Goal: Task Accomplishment & Management: Manage account settings

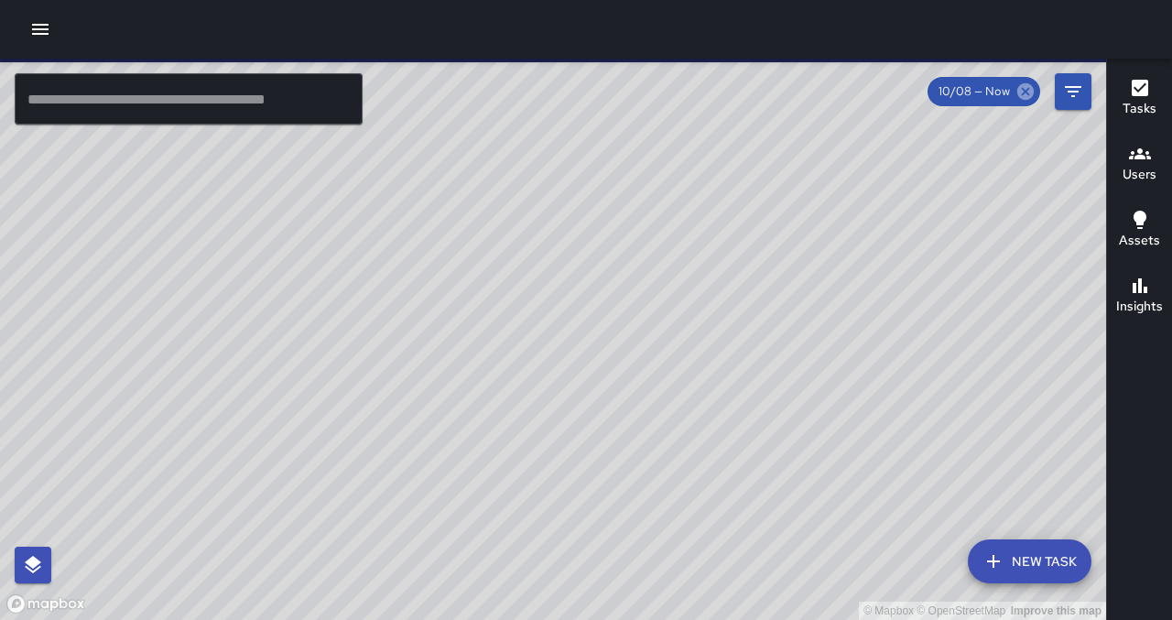
click at [1027, 92] on icon at bounding box center [1025, 91] width 20 height 20
click at [1024, 93] on icon at bounding box center [1025, 91] width 16 height 16
click at [291, 104] on input "text" at bounding box center [189, 98] width 348 height 51
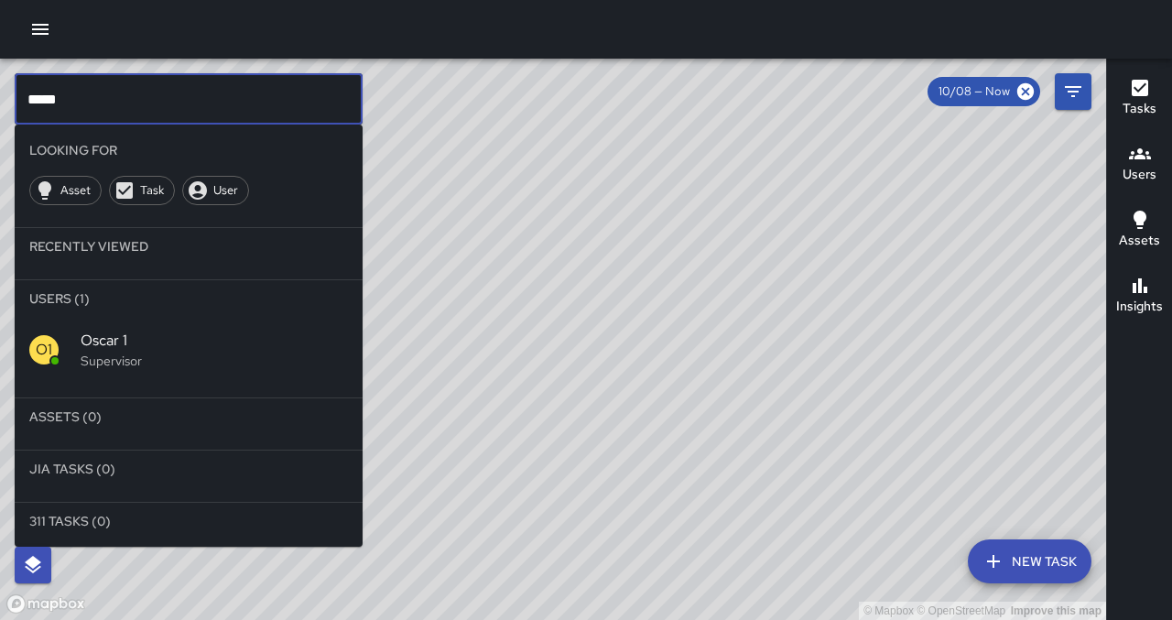
type input "*****"
click at [118, 359] on p "Supervisor" at bounding box center [214, 361] width 267 height 18
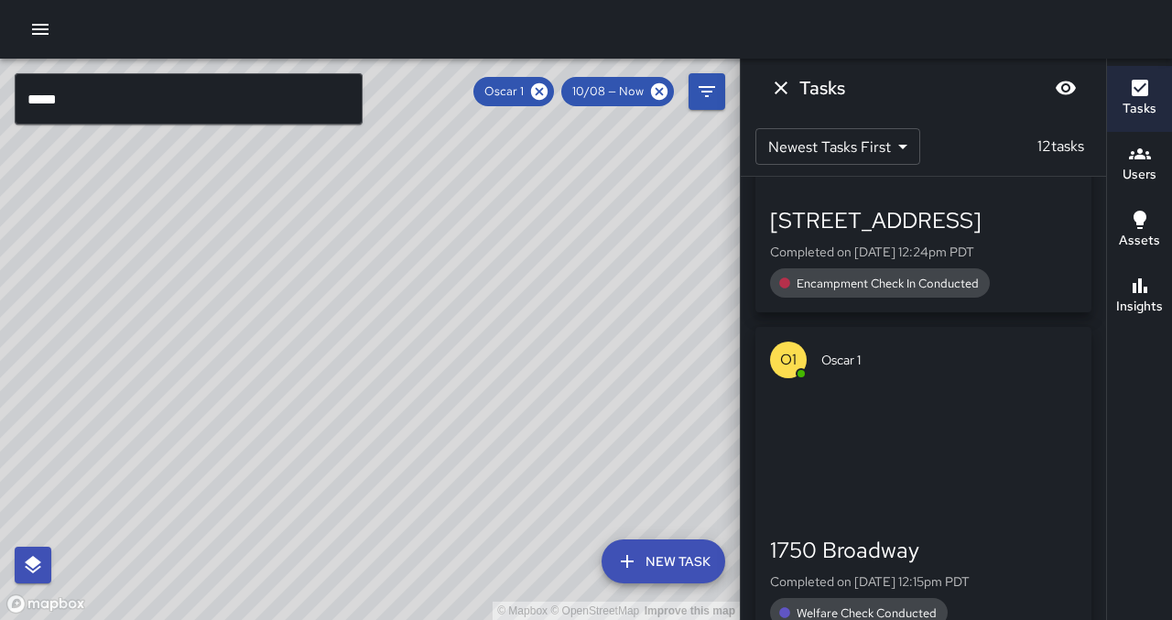
scroll to position [2442, 0]
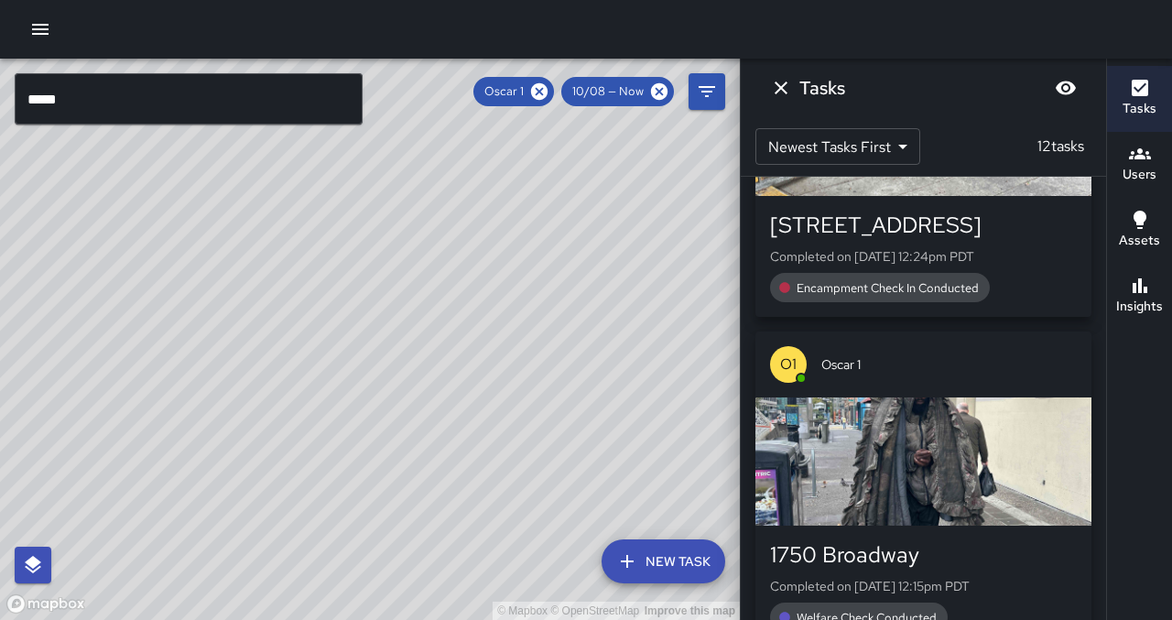
click at [503, 101] on div "Oscar 1" at bounding box center [513, 91] width 81 height 29
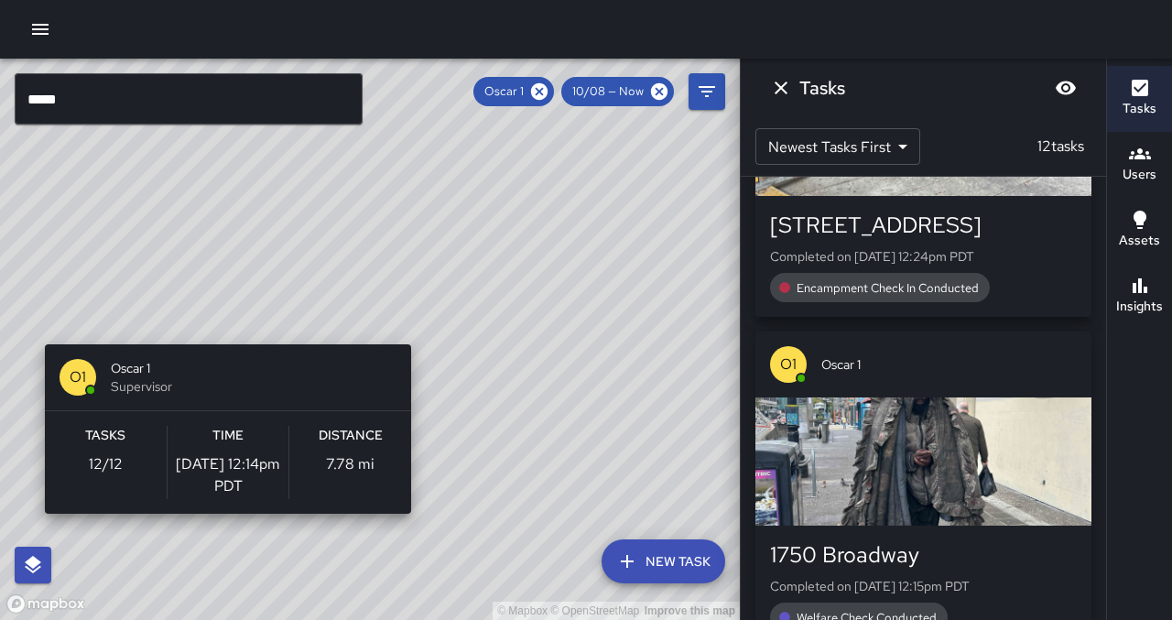
click at [418, 333] on div "© Mapbox © OpenStreetMap Improve this map O1 Oscar 1 Supervisor Tasks 12 / 12 T…" at bounding box center [370, 339] width 740 height 561
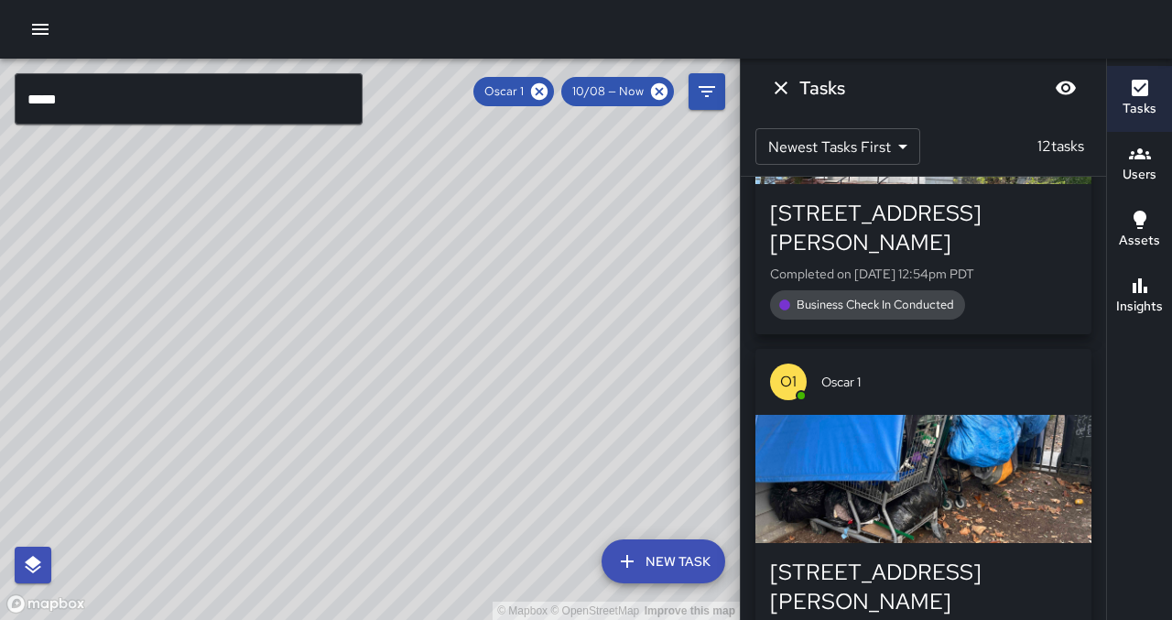
scroll to position [0, 0]
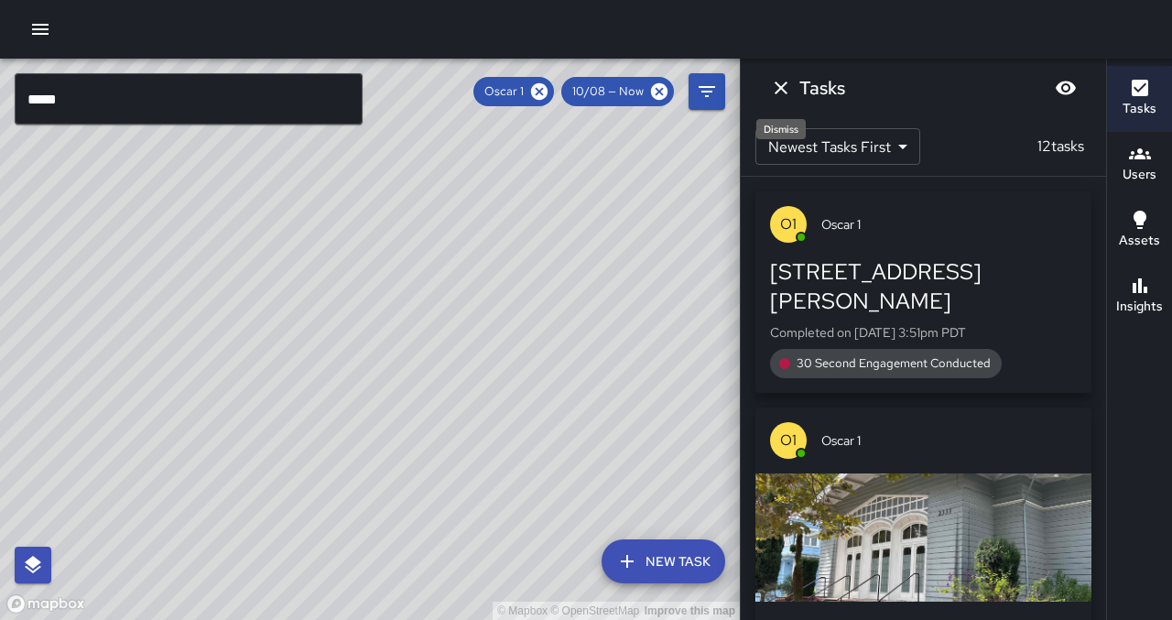
click at [784, 93] on icon "Dismiss" at bounding box center [781, 88] width 22 height 22
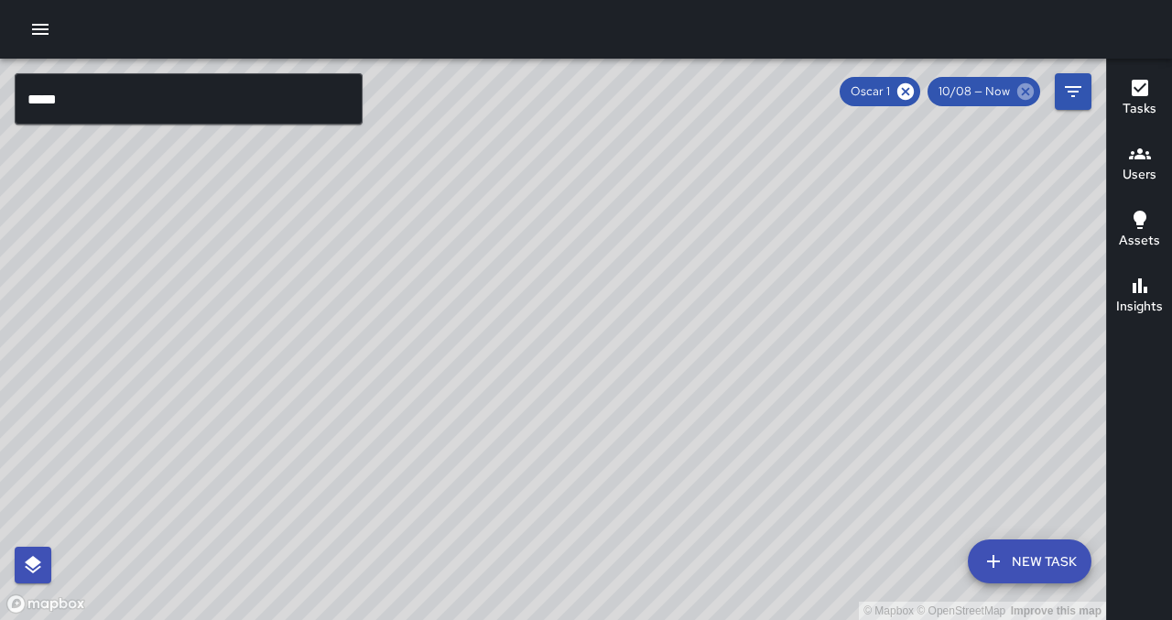
click at [1026, 92] on icon at bounding box center [1025, 91] width 16 height 16
click at [1023, 93] on icon at bounding box center [1025, 91] width 20 height 20
click at [33, 24] on icon "button" at bounding box center [40, 29] width 16 height 11
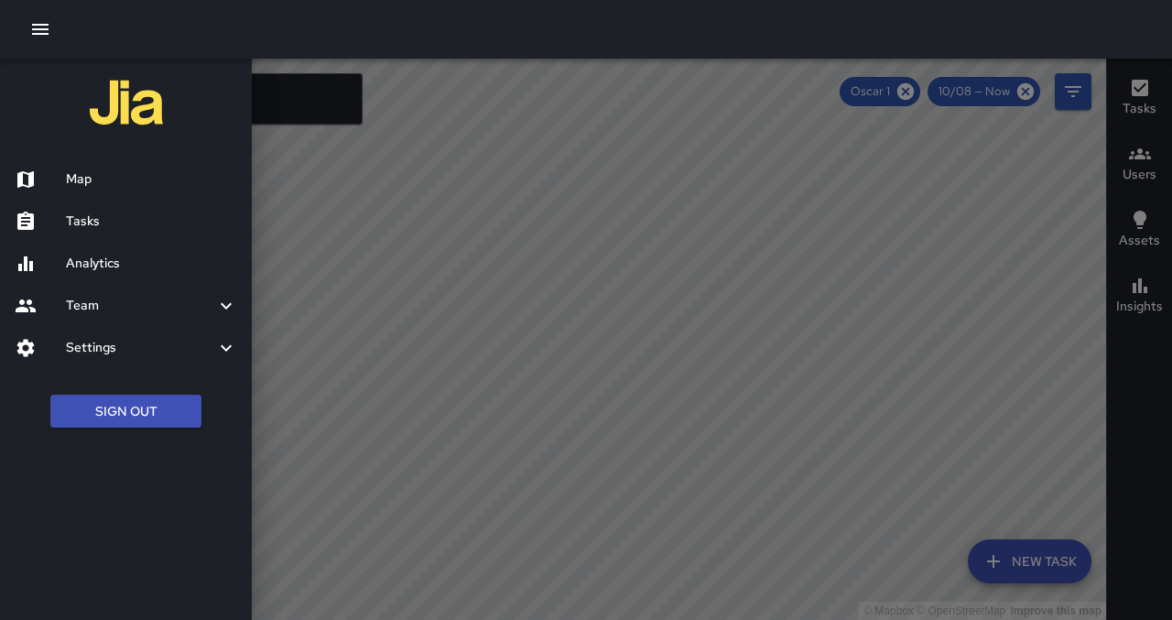
click at [129, 420] on button "Sign Out" at bounding box center [125, 412] width 151 height 34
